Goal: Task Accomplishment & Management: Manage account settings

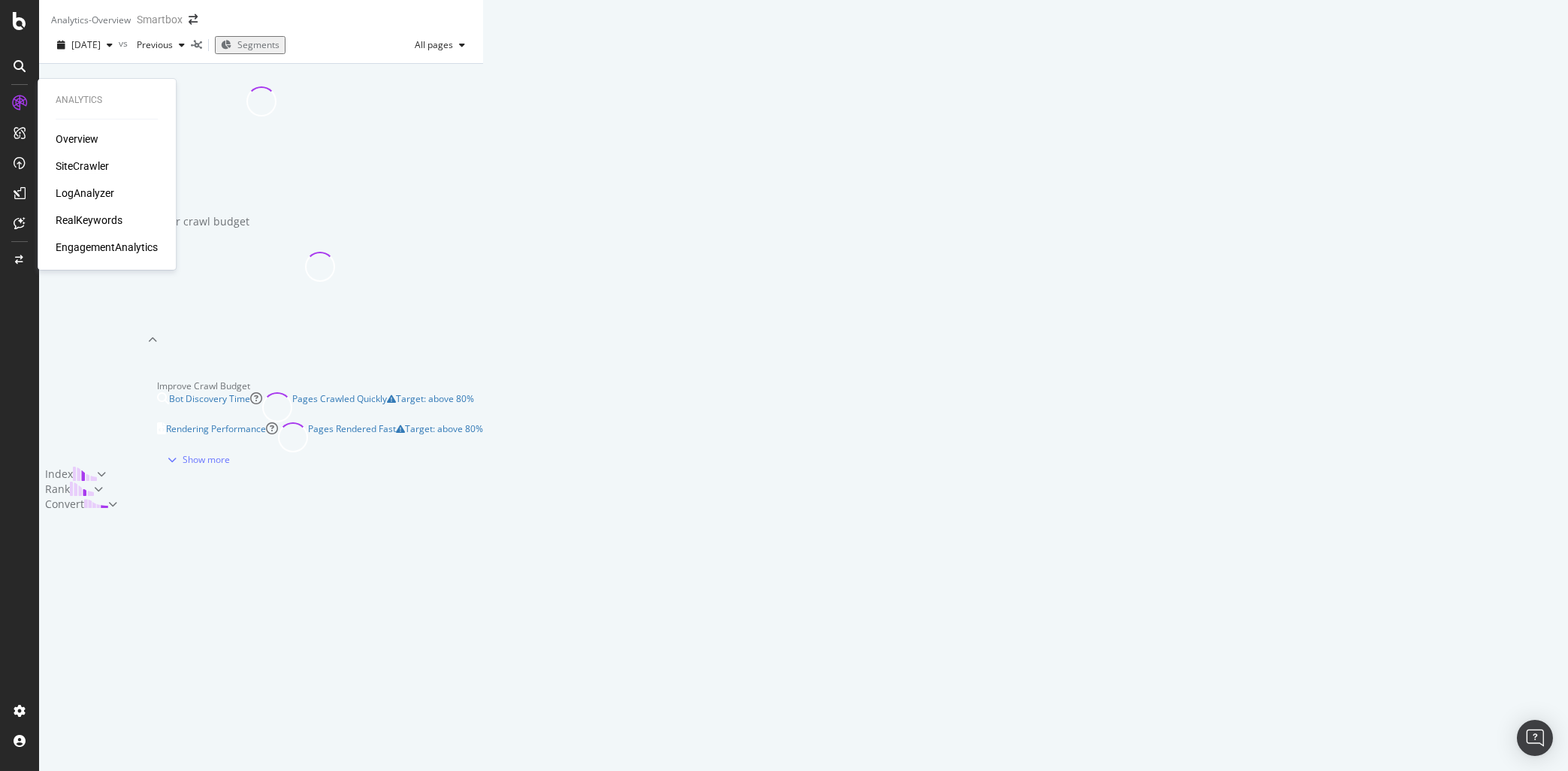
click at [89, 165] on div "SiteCrawler" at bounding box center [83, 165] width 53 height 15
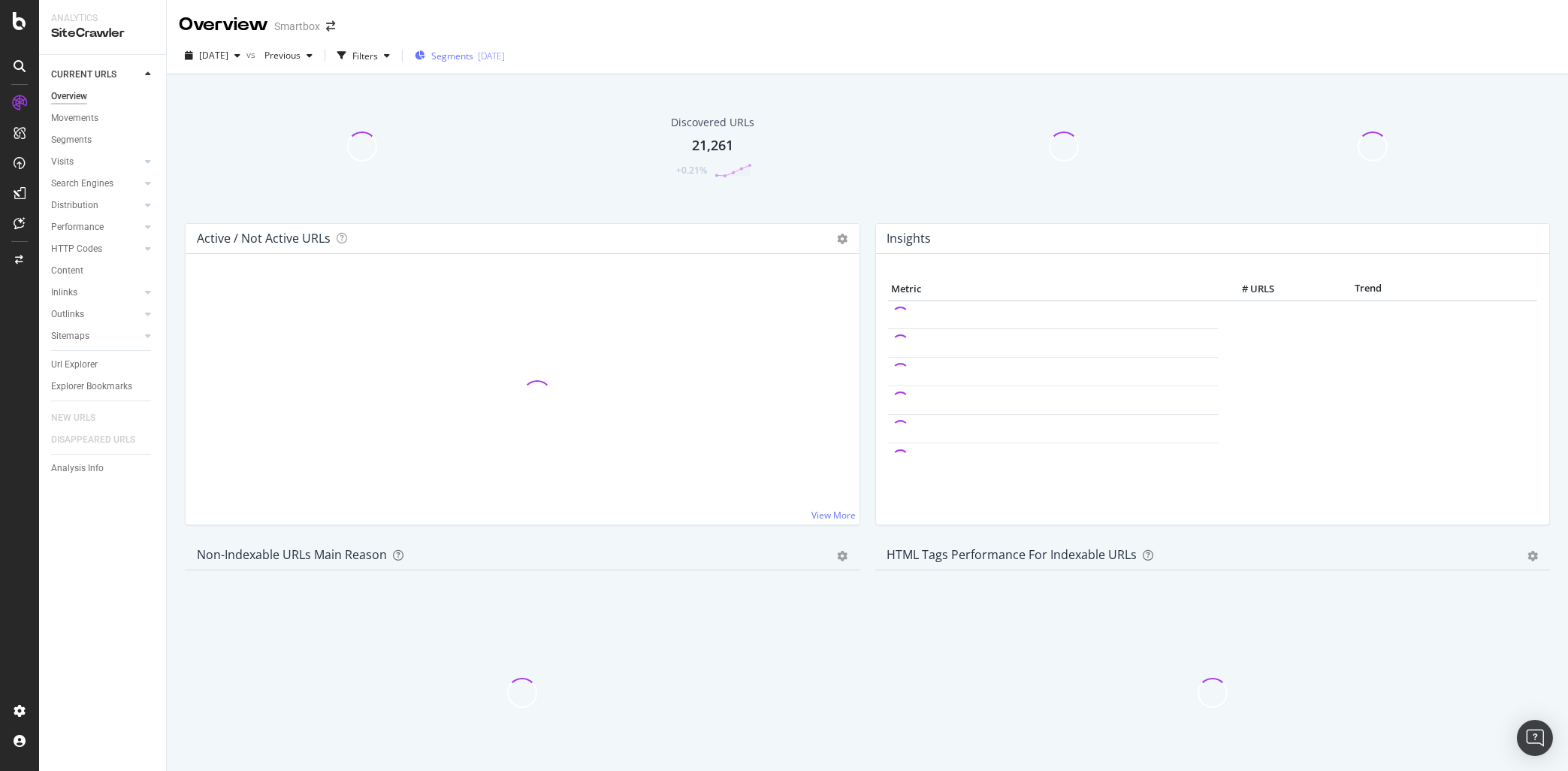
click at [473, 56] on span "Segments" at bounding box center [452, 56] width 42 height 12
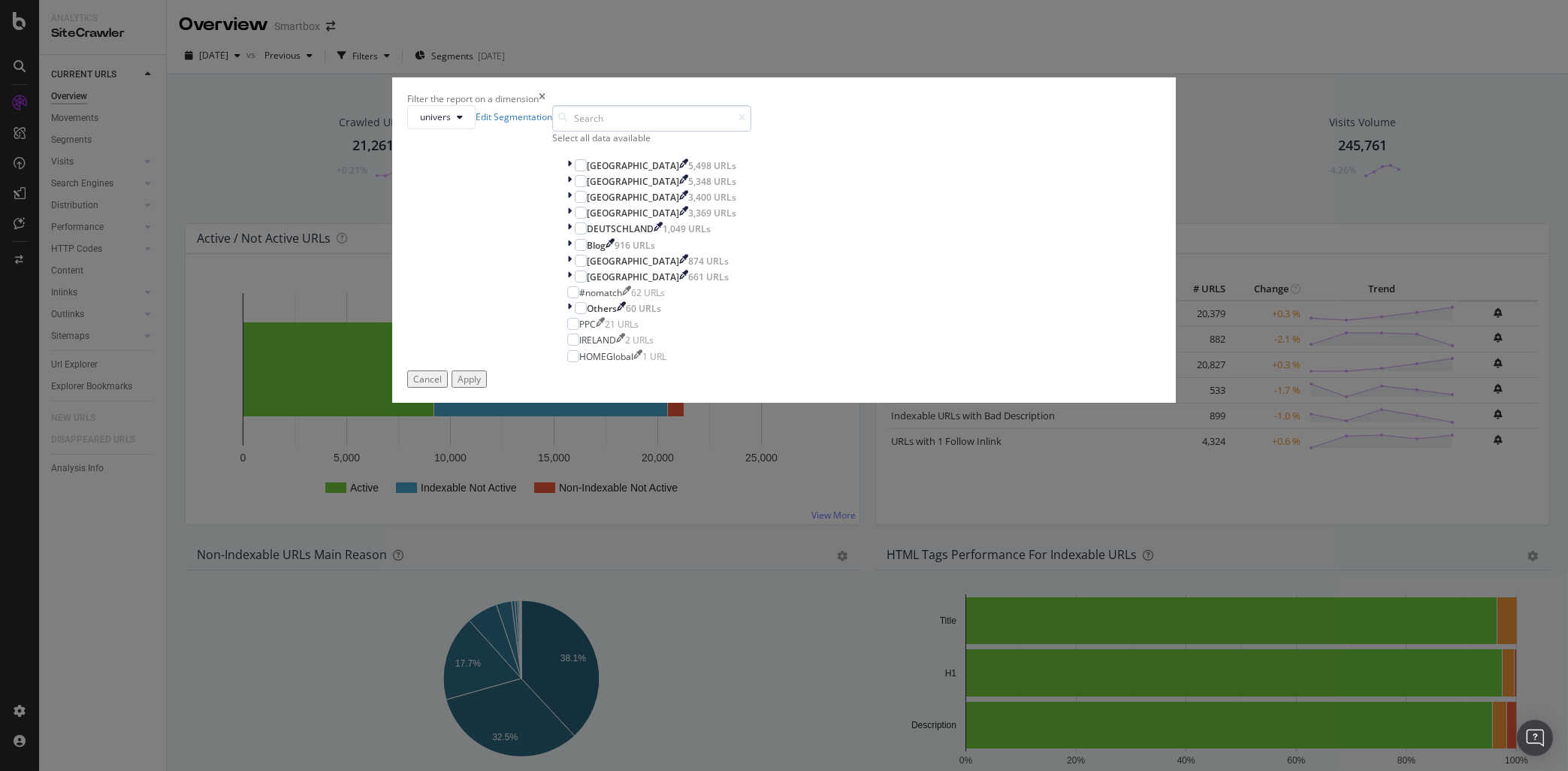
click at [685, 132] on input "modal" at bounding box center [652, 118] width 199 height 27
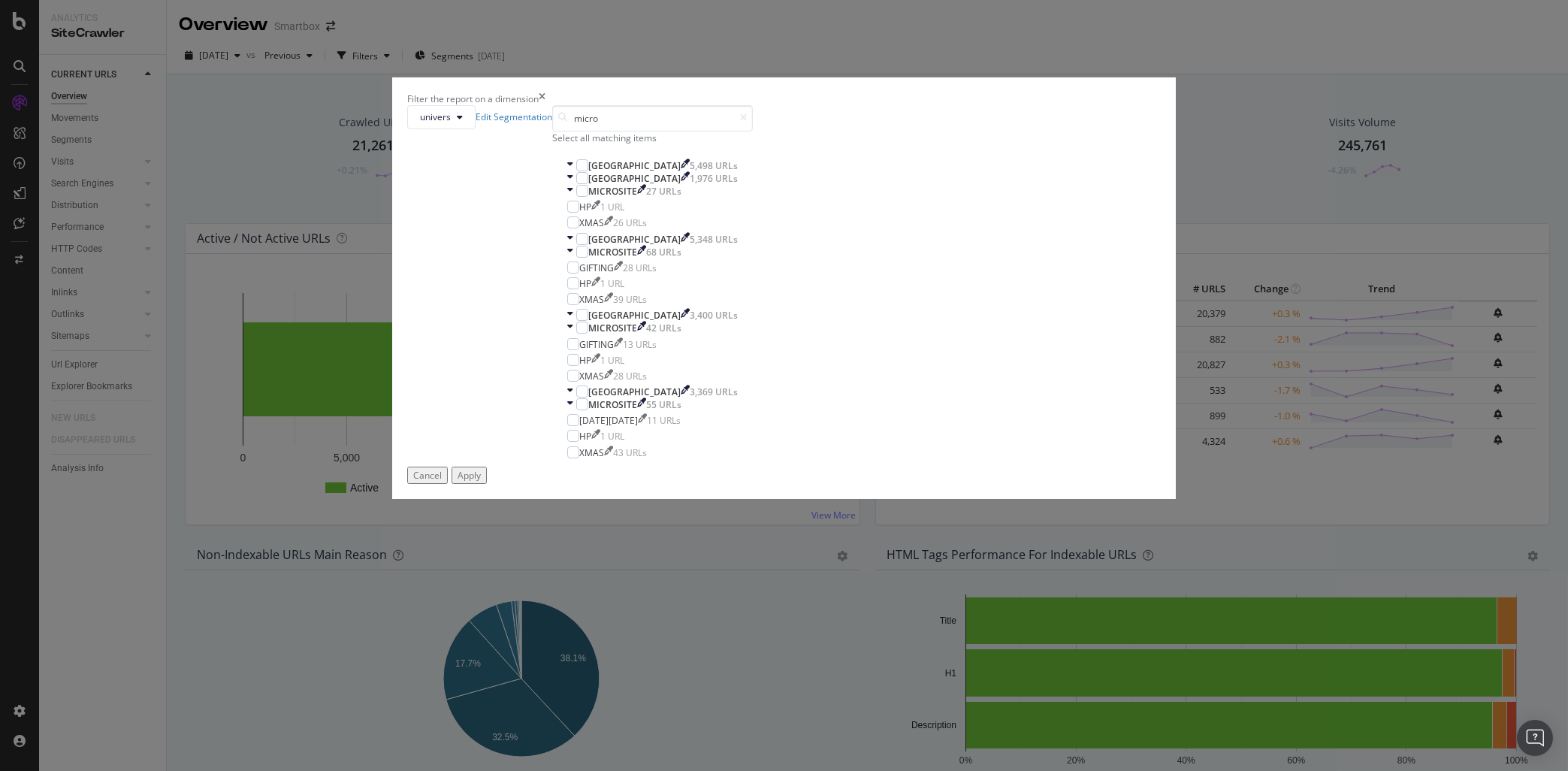
type input "micro"
click at [545, 105] on icon "times" at bounding box center [543, 99] width 7 height 12
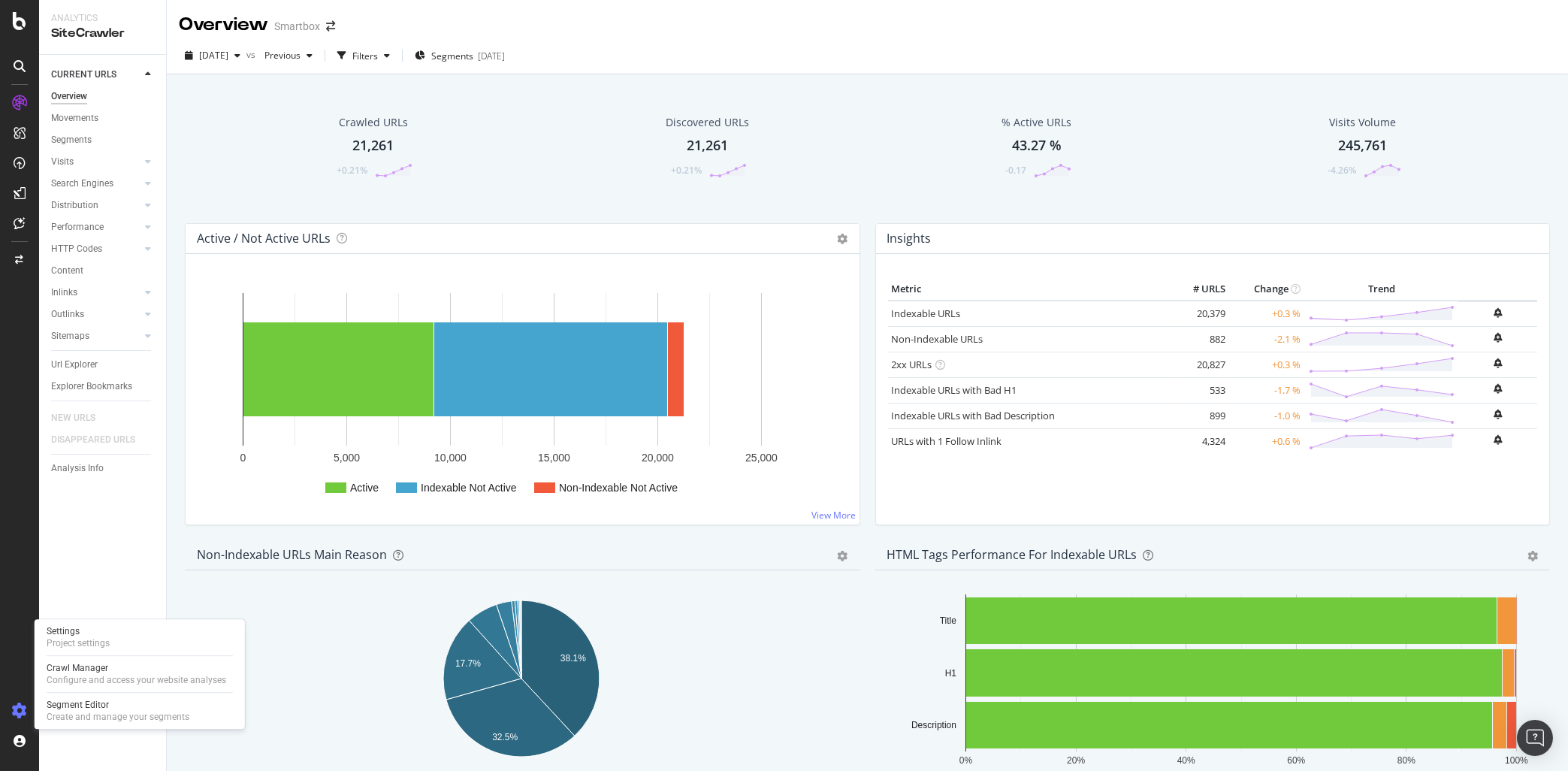
click at [20, 712] on icon at bounding box center [20, 711] width 15 height 15
click at [17, 711] on icon at bounding box center [20, 711] width 15 height 15
click at [88, 713] on div "Create and manage your segments" at bounding box center [117, 717] width 143 height 12
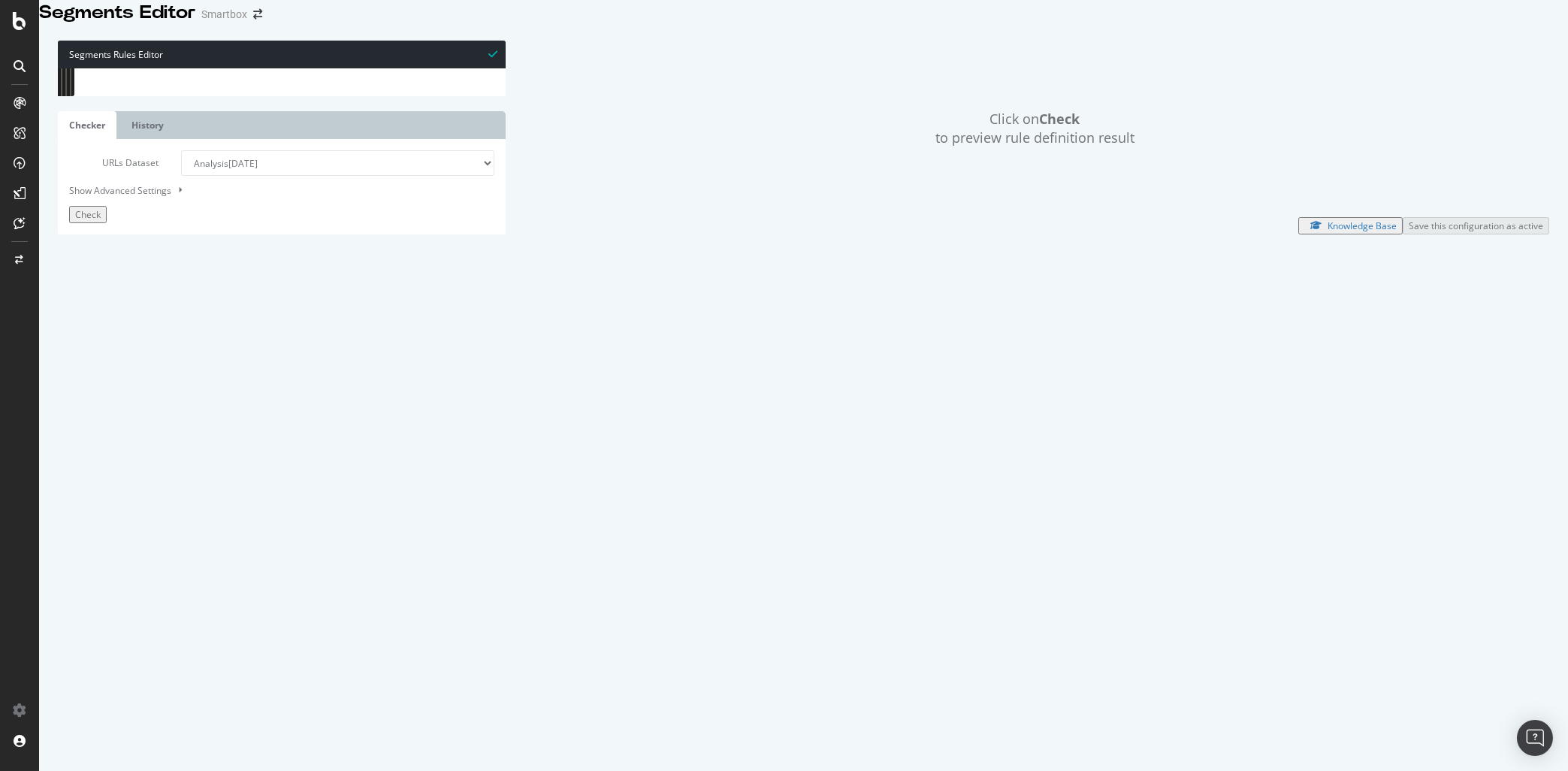
click at [201, 210] on div "[ segment : univers ] @ PPC query *utm_* @ Others/notMainDomain dom not www.sma…" at bounding box center [300, 328] width 413 height 520
click at [245, 198] on div "[ segment : univers ] @ PPC query *utm_* @ Others/notMainDomain dom not www.sma…" at bounding box center [300, 328] width 413 height 520
type textarea "query *amp*"
click at [288, 90] on input at bounding box center [341, 80] width 163 height 19
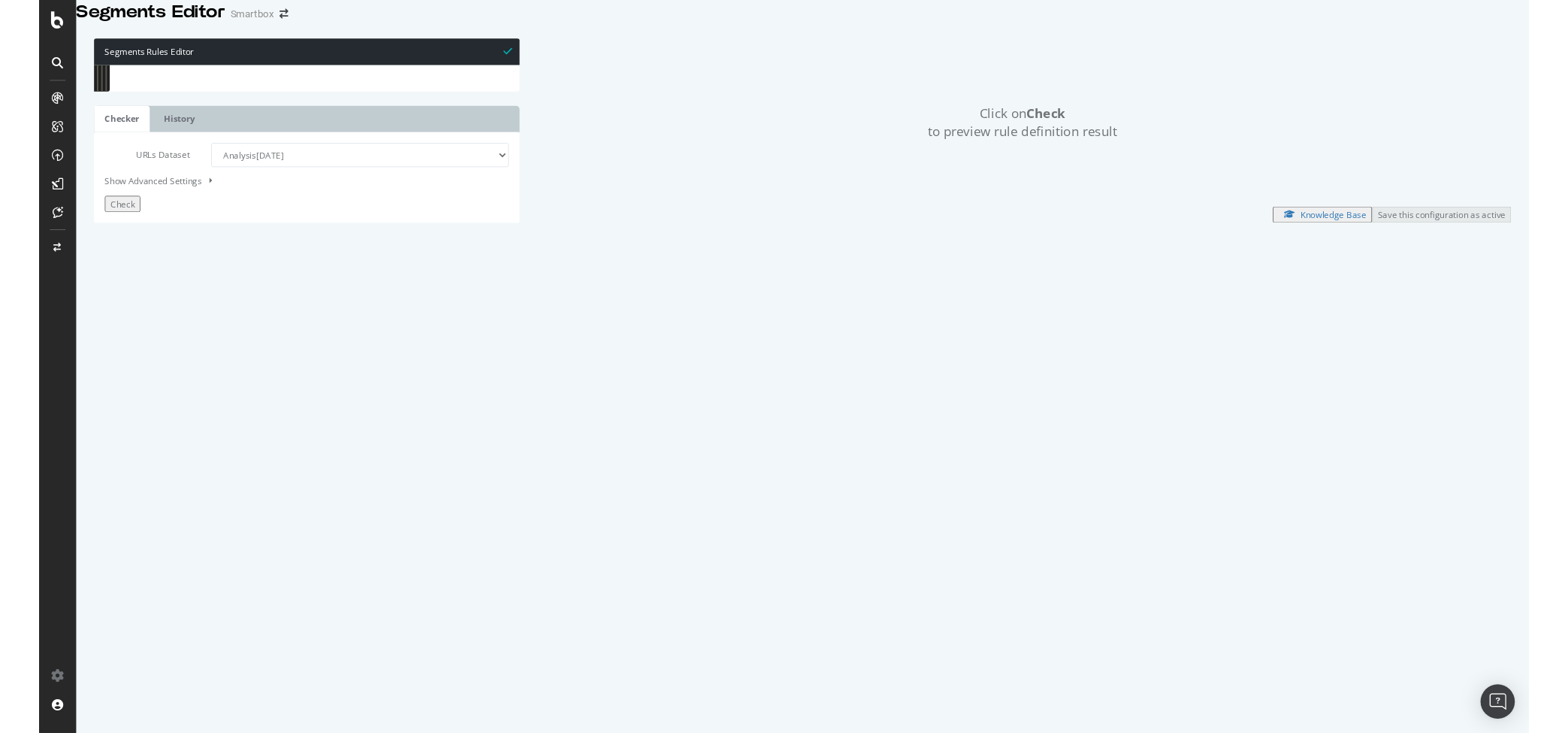
scroll to position [7761, 0]
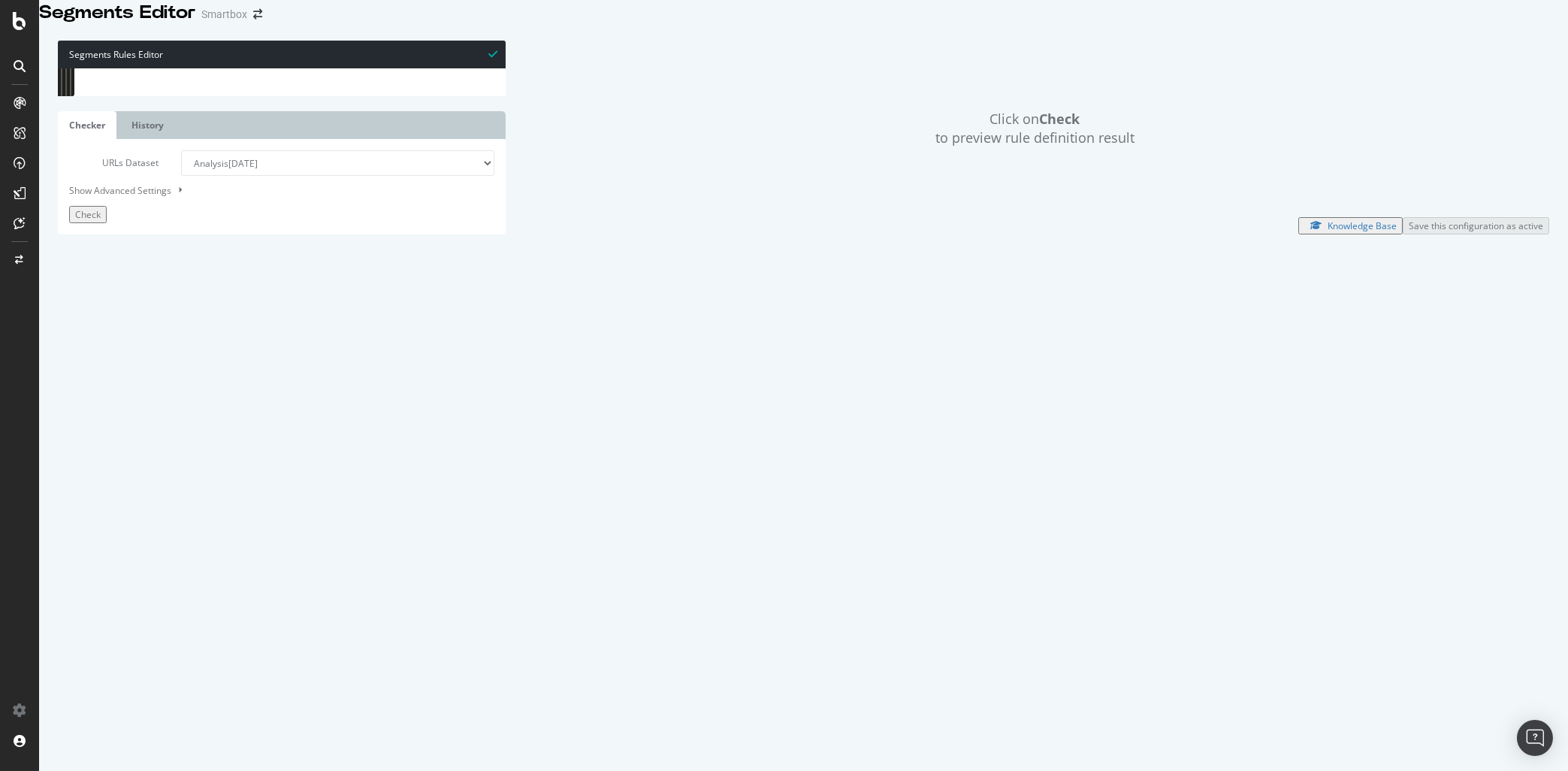
type input "micro"
